Goal: Information Seeking & Learning: Learn about a topic

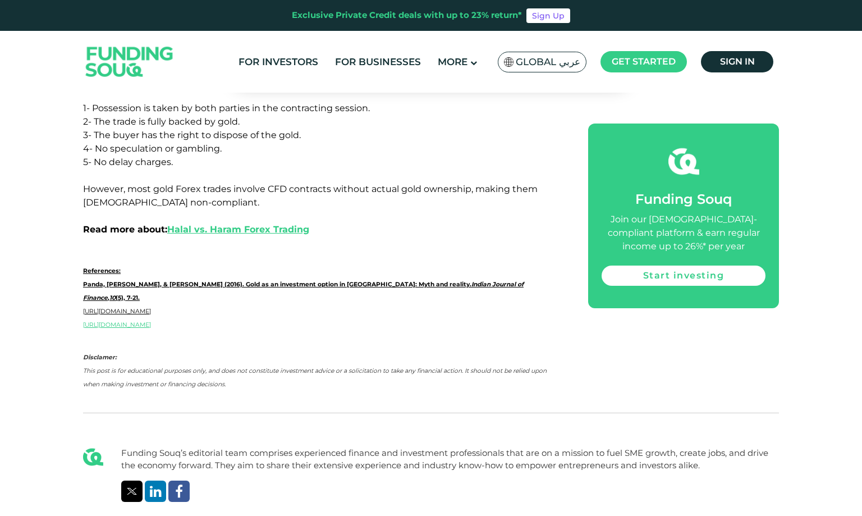
scroll to position [3038, 0]
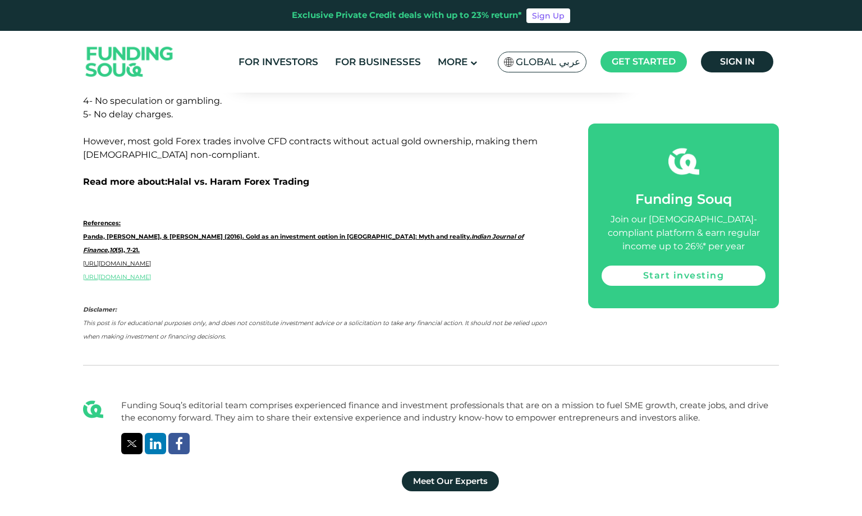
click at [285, 176] on link "Halal vs. Haram Forex Trading" at bounding box center [238, 181] width 142 height 11
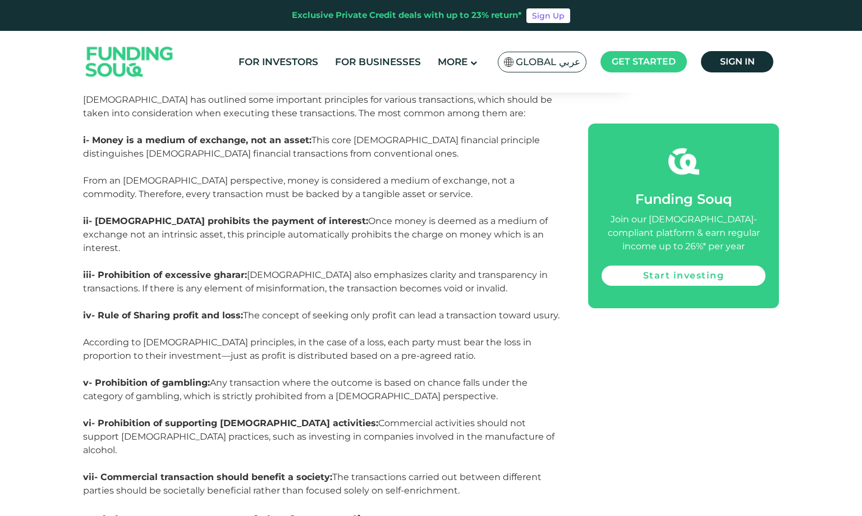
scroll to position [1628, 0]
